Goal: Information Seeking & Learning: Find specific fact

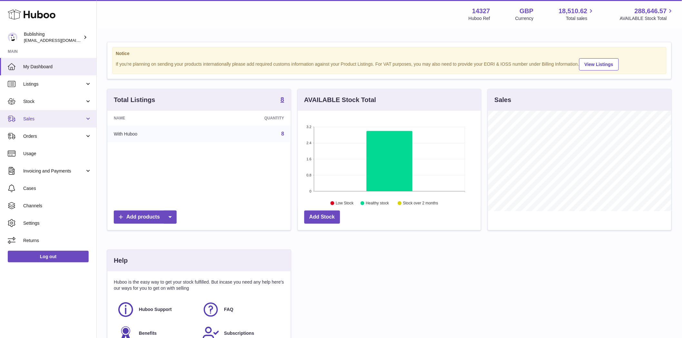
click at [43, 120] on span "Sales" at bounding box center [54, 119] width 62 height 6
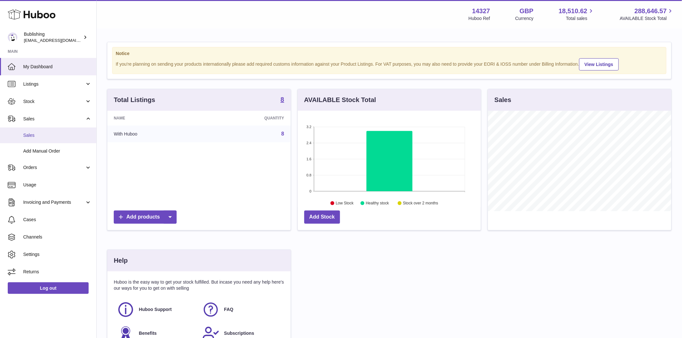
click at [43, 137] on span "Sales" at bounding box center [57, 135] width 68 height 6
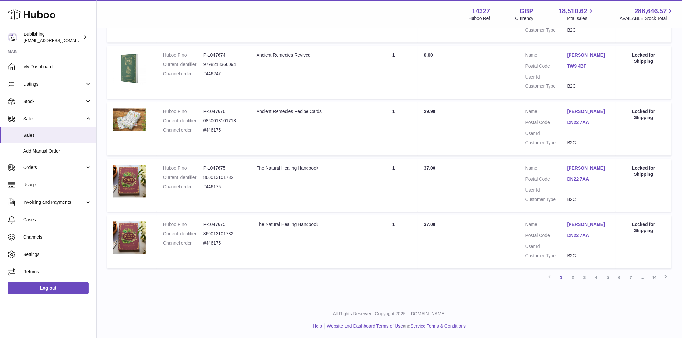
scroll to position [456, 0]
click at [573, 274] on link "2" at bounding box center [573, 277] width 12 height 12
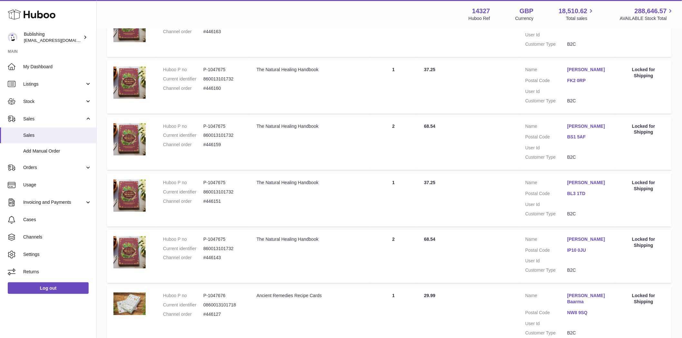
scroll to position [172, 0]
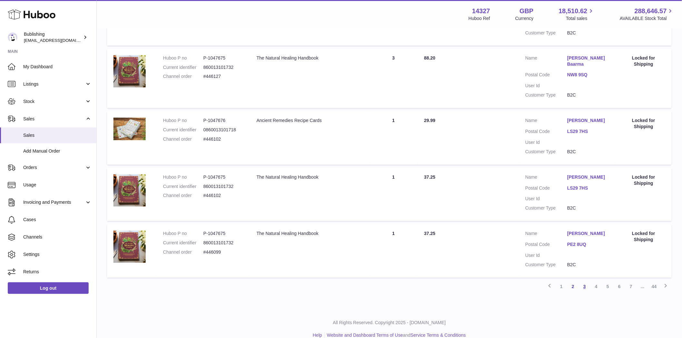
click at [581, 281] on link "3" at bounding box center [585, 287] width 12 height 12
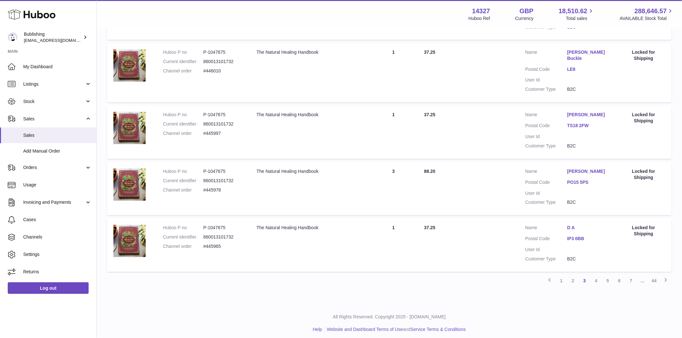
scroll to position [458, 0]
click at [596, 281] on link "4" at bounding box center [596, 281] width 12 height 12
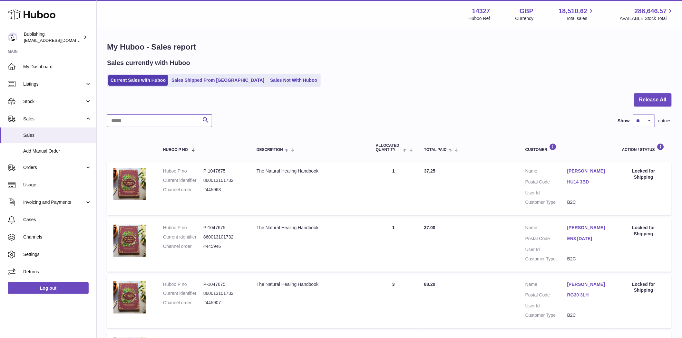
click at [155, 123] on input "text" at bounding box center [159, 120] width 105 height 13
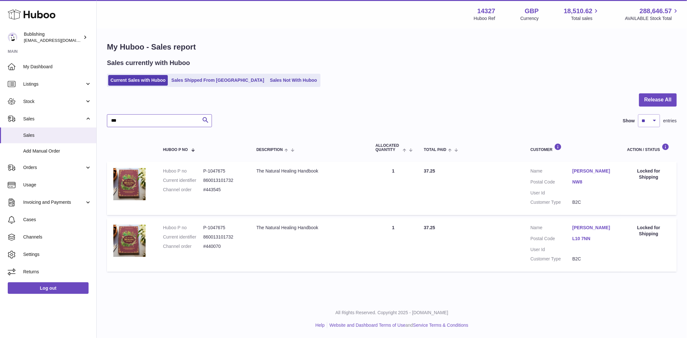
type input "***"
click at [582, 170] on link "Zinia Zendehdel" at bounding box center [593, 171] width 42 height 6
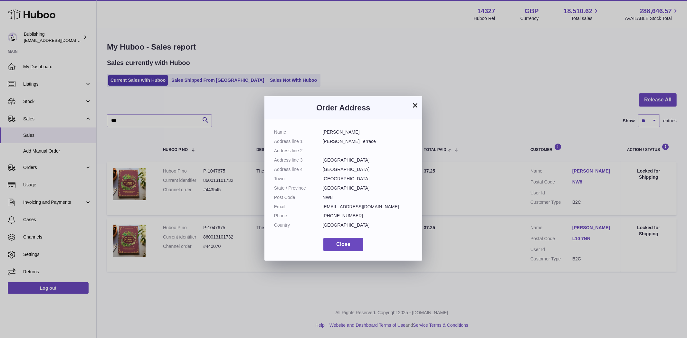
click at [417, 107] on button "×" at bounding box center [415, 105] width 8 height 8
